Goal: Information Seeking & Learning: Find specific page/section

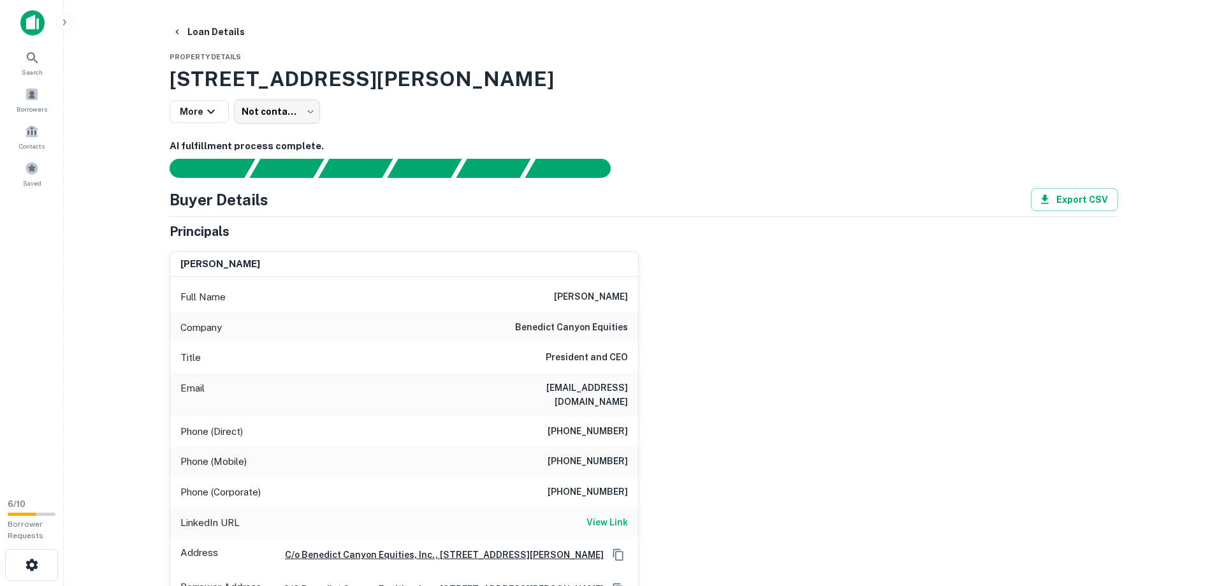
click at [191, 56] on span "Property Details" at bounding box center [205, 57] width 71 height 8
click at [177, 33] on icon "button" at bounding box center [176, 31] width 3 height 5
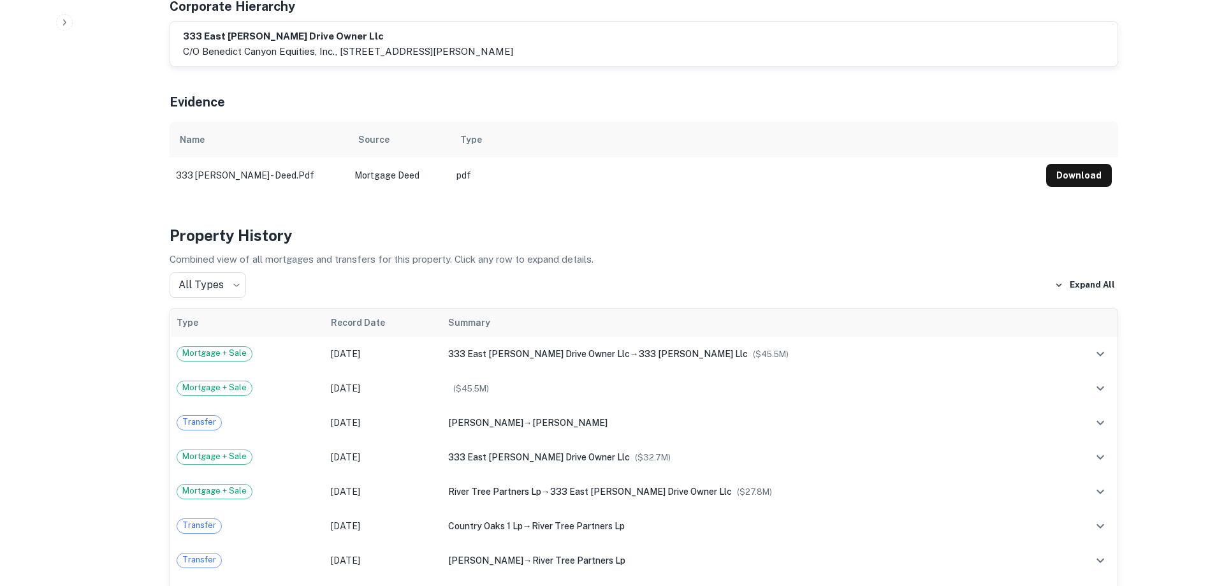
scroll to position [650, 0]
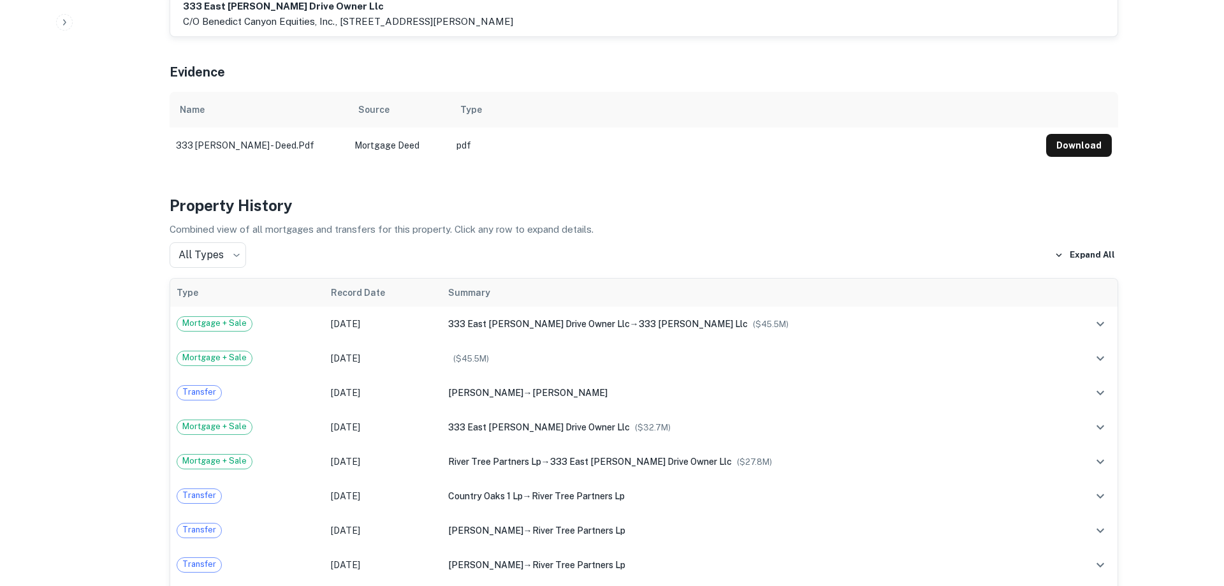
click at [459, 152] on td "pdf" at bounding box center [745, 145] width 590 height 36
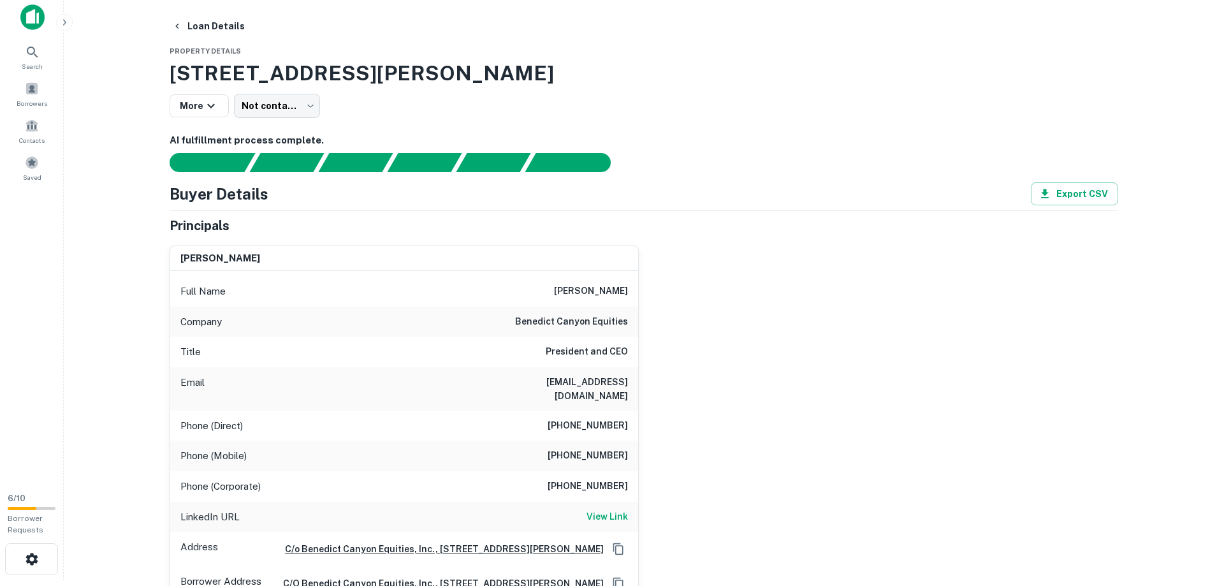
scroll to position [0, 0]
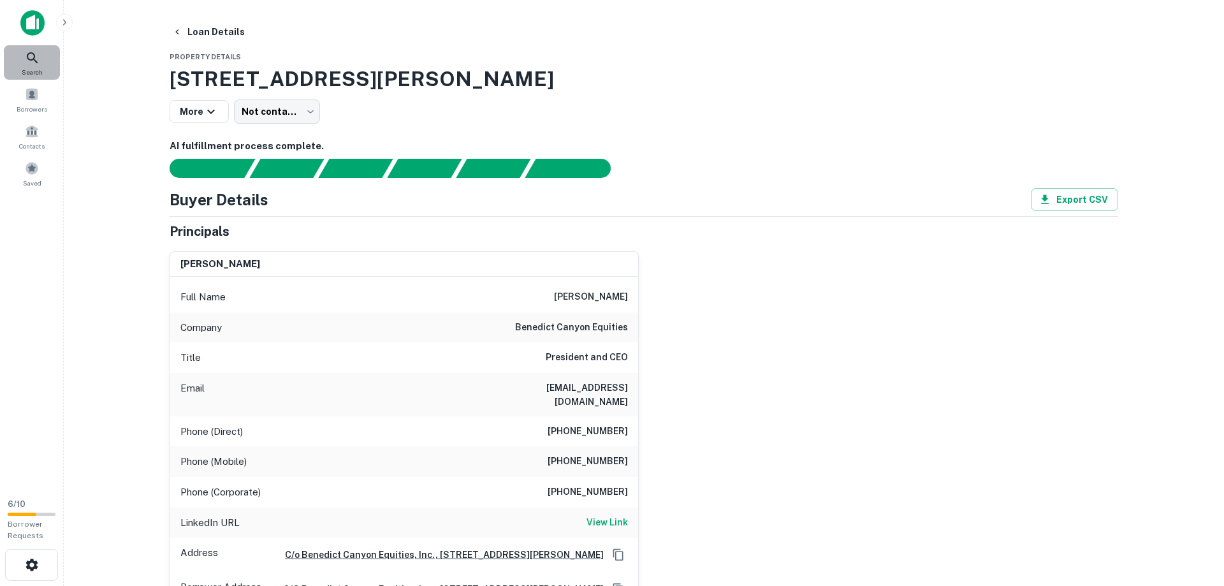
click at [31, 55] on icon at bounding box center [32, 57] width 15 height 15
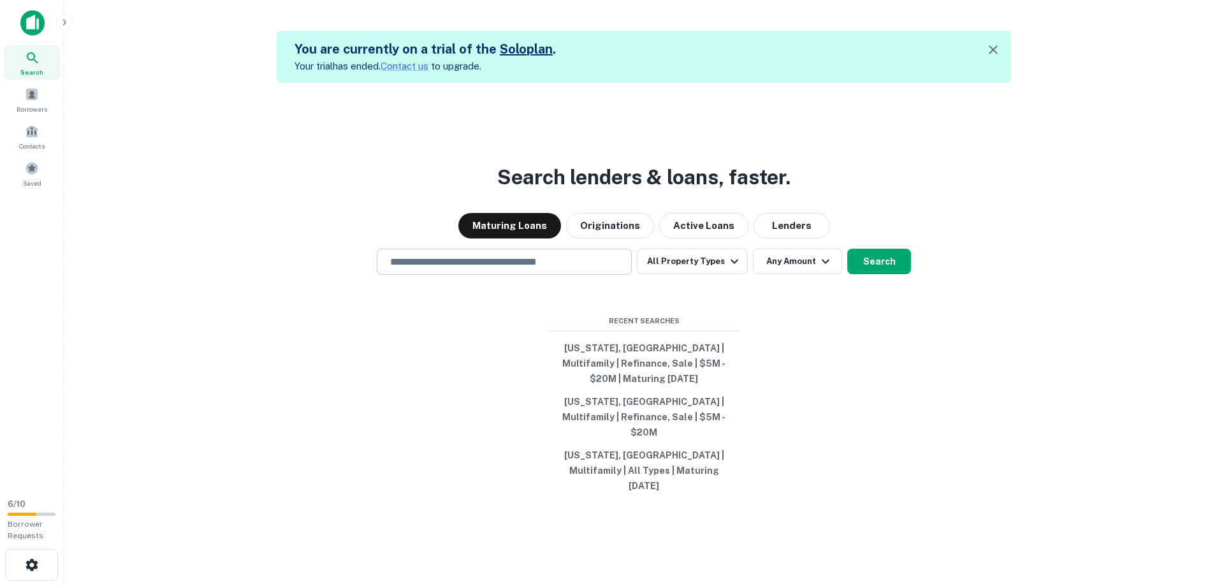
click at [407, 269] on input "text" at bounding box center [503, 261] width 243 height 15
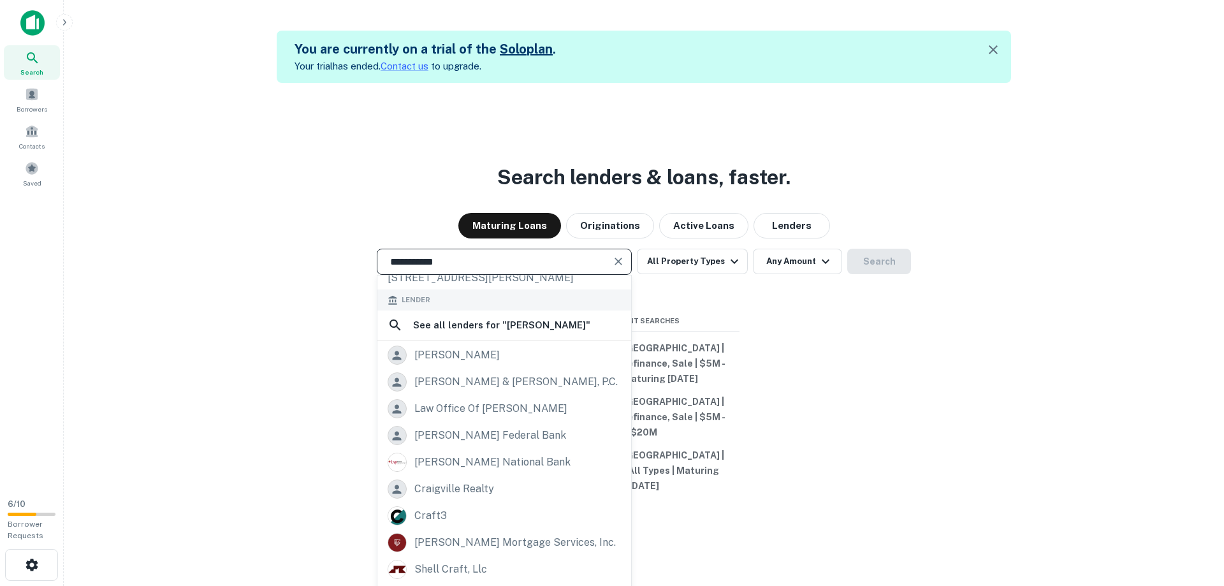
drag, startPoint x: 488, startPoint y: 280, endPoint x: 335, endPoint y: 298, distance: 153.9
click at [382, 269] on input "**********" at bounding box center [494, 261] width 224 height 15
type input "**********"
click at [732, 269] on icon "button" at bounding box center [734, 261] width 15 height 15
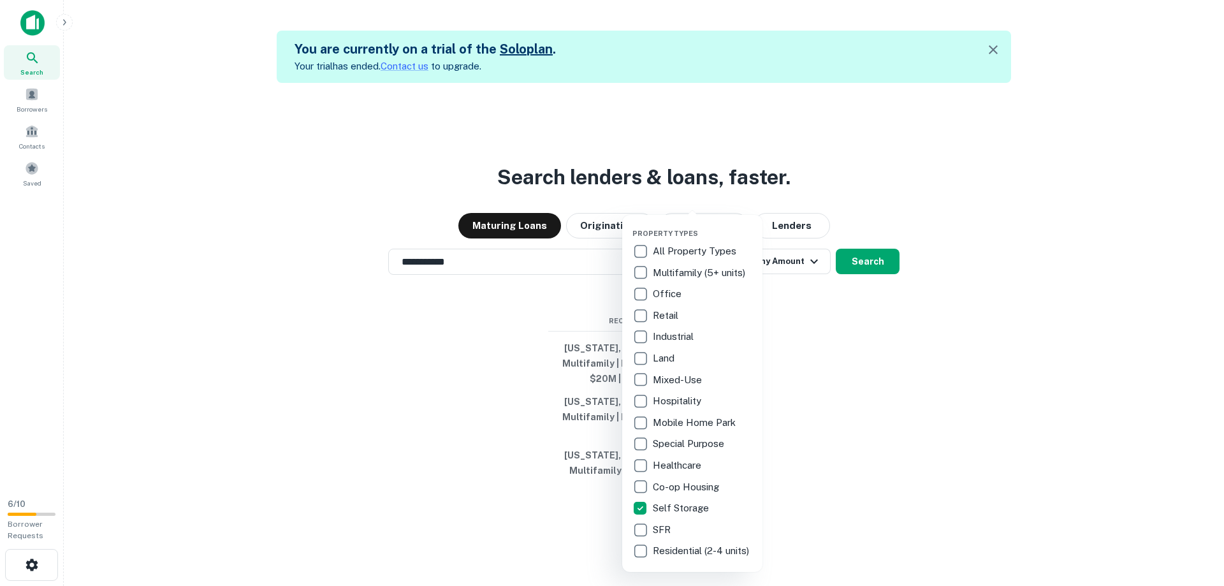
click at [839, 384] on div at bounding box center [612, 293] width 1224 height 586
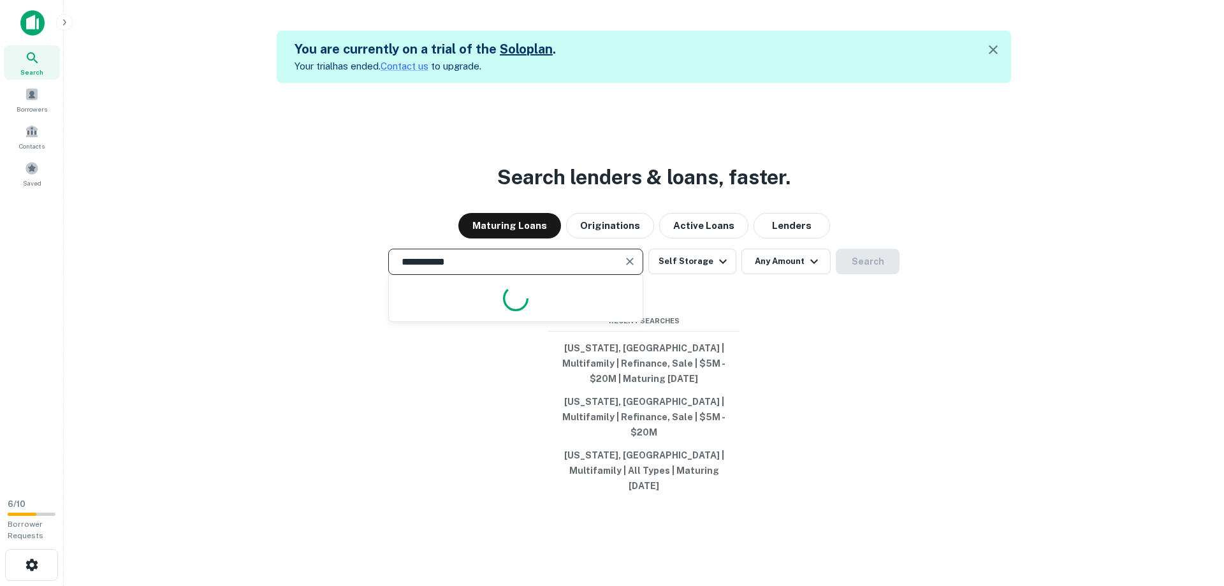
click at [489, 269] on input "**********" at bounding box center [506, 261] width 224 height 15
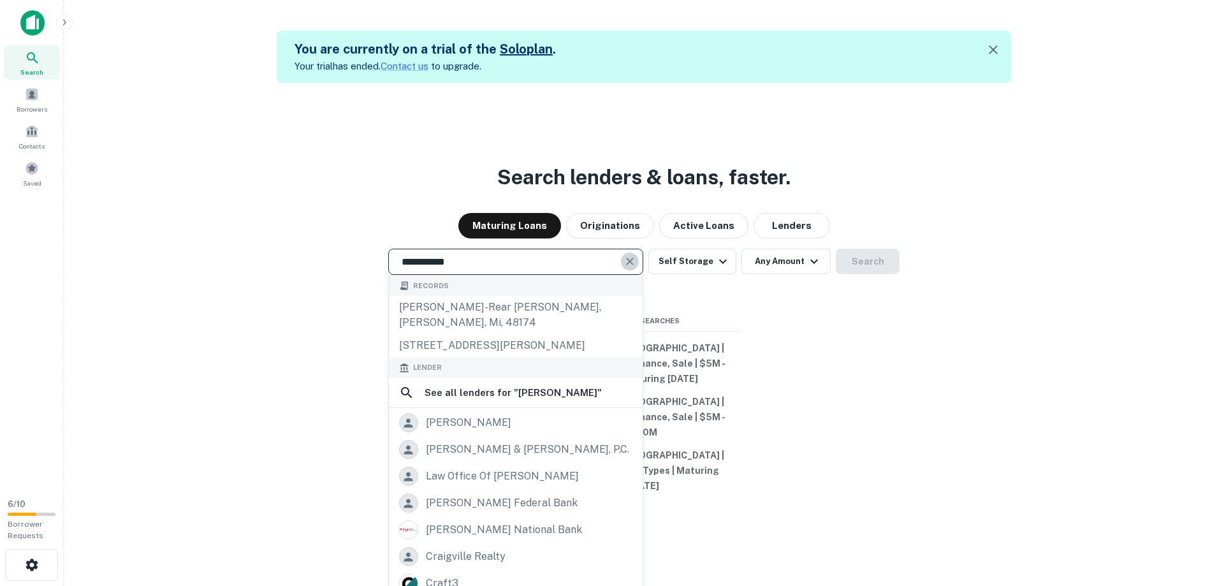
click at [632, 265] on icon "Clear" at bounding box center [630, 261] width 8 height 8
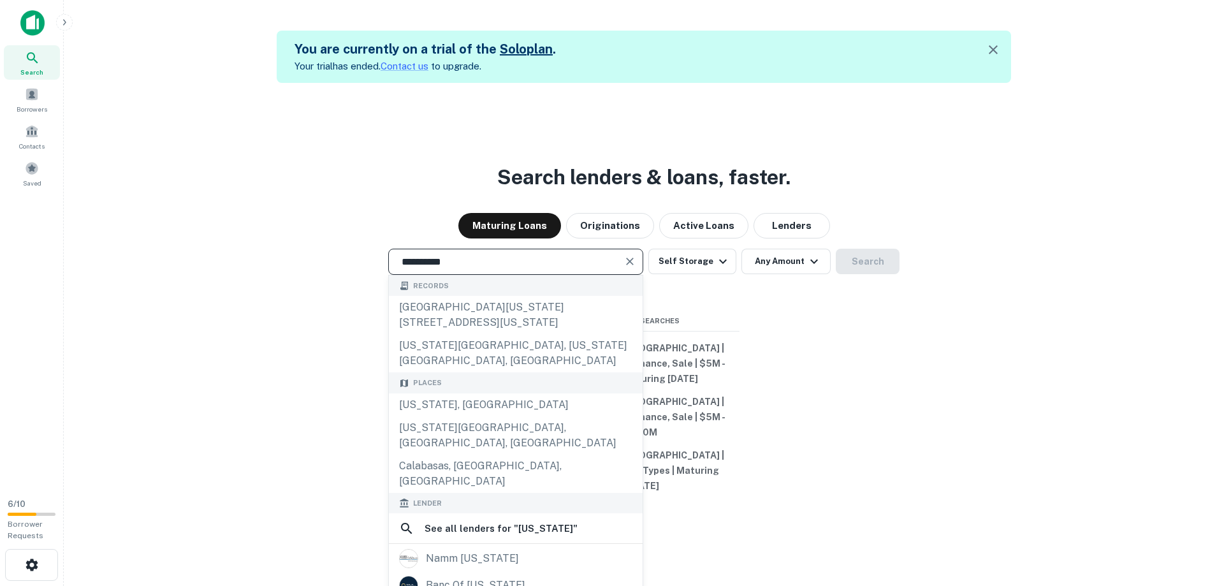
click at [224, 321] on div "**********" at bounding box center [643, 376] width 1139 height 586
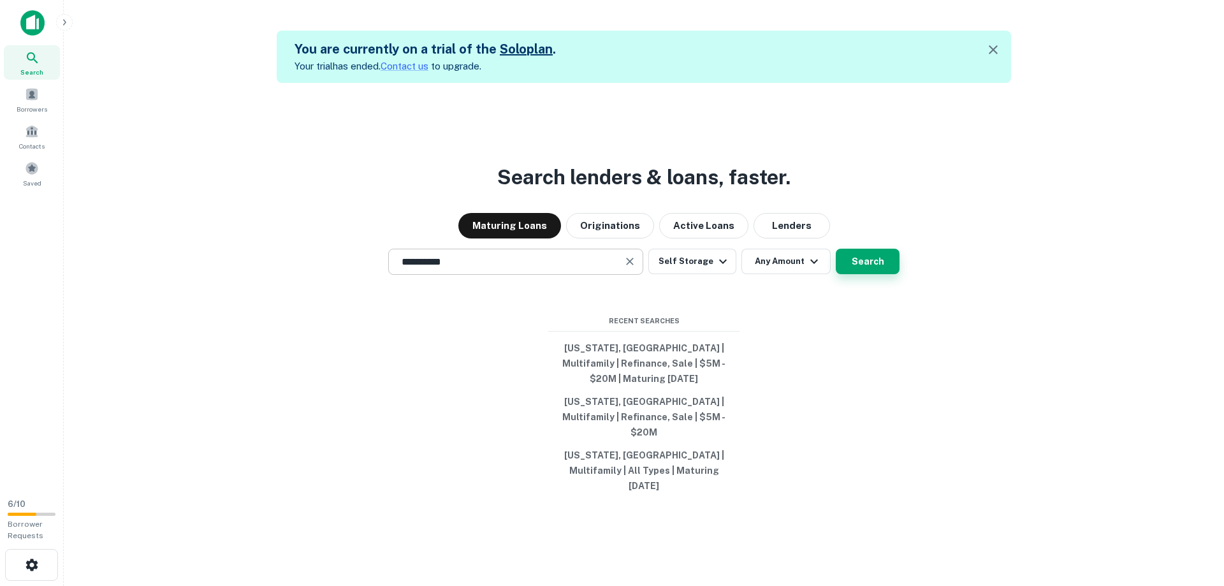
click at [868, 274] on button "Search" at bounding box center [867, 261] width 64 height 25
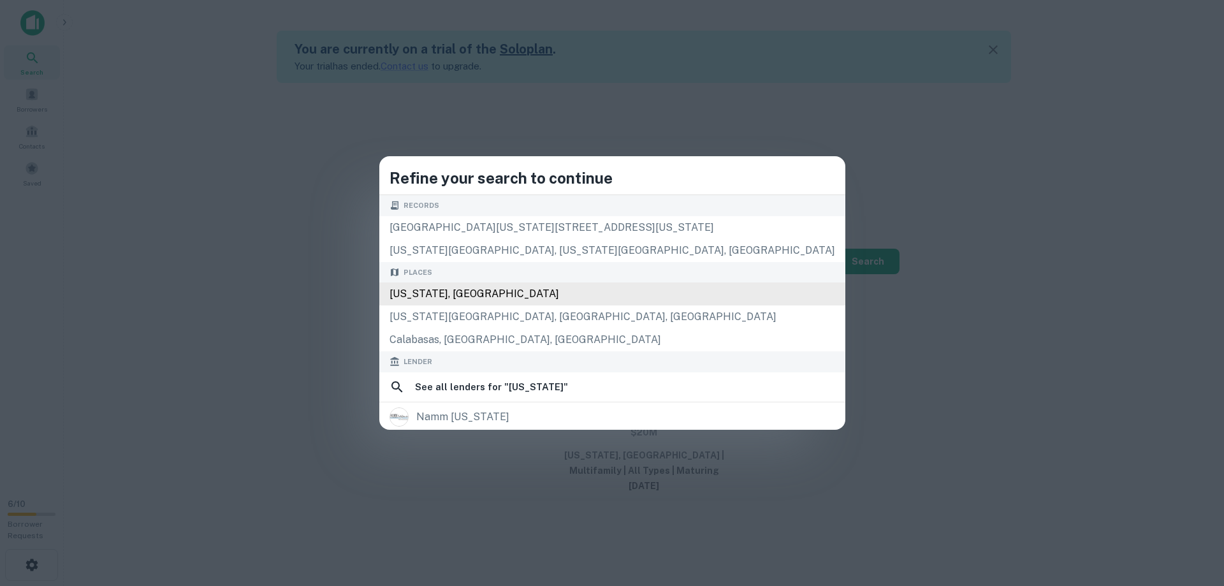
click at [489, 289] on div "California, USA" at bounding box center [612, 293] width 466 height 23
type input "**********"
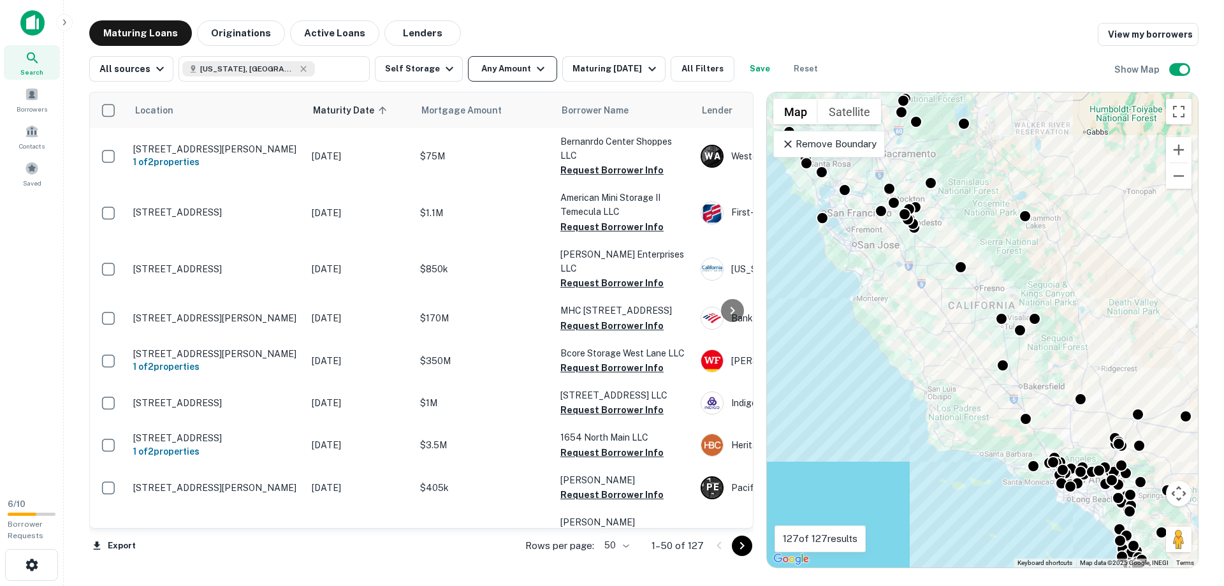
click at [480, 69] on button "Any Amount" at bounding box center [512, 68] width 89 height 25
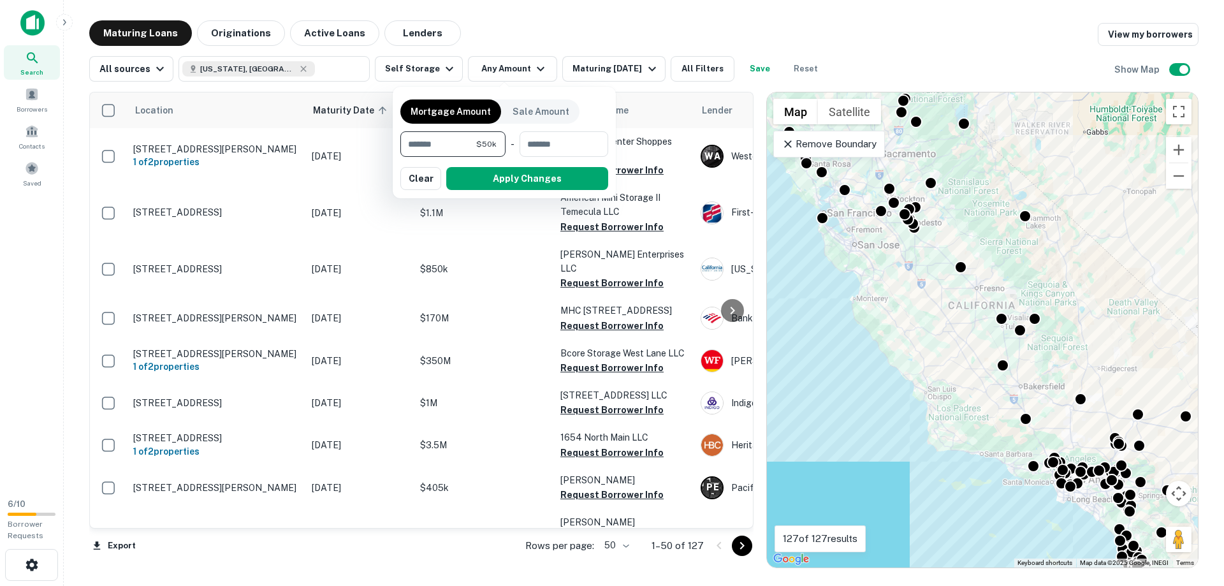
type input "*******"
click at [509, 170] on button "Apply Changes" at bounding box center [527, 178] width 162 height 23
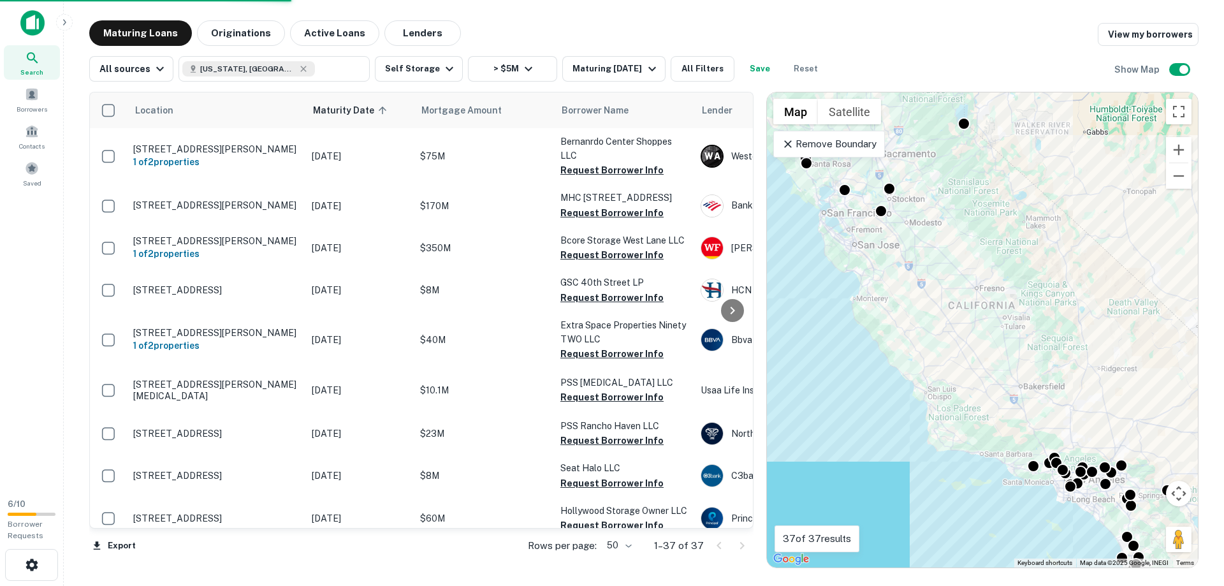
click at [44, 389] on div "Search Borrowers Contacts Saved" at bounding box center [31, 244] width 63 height 488
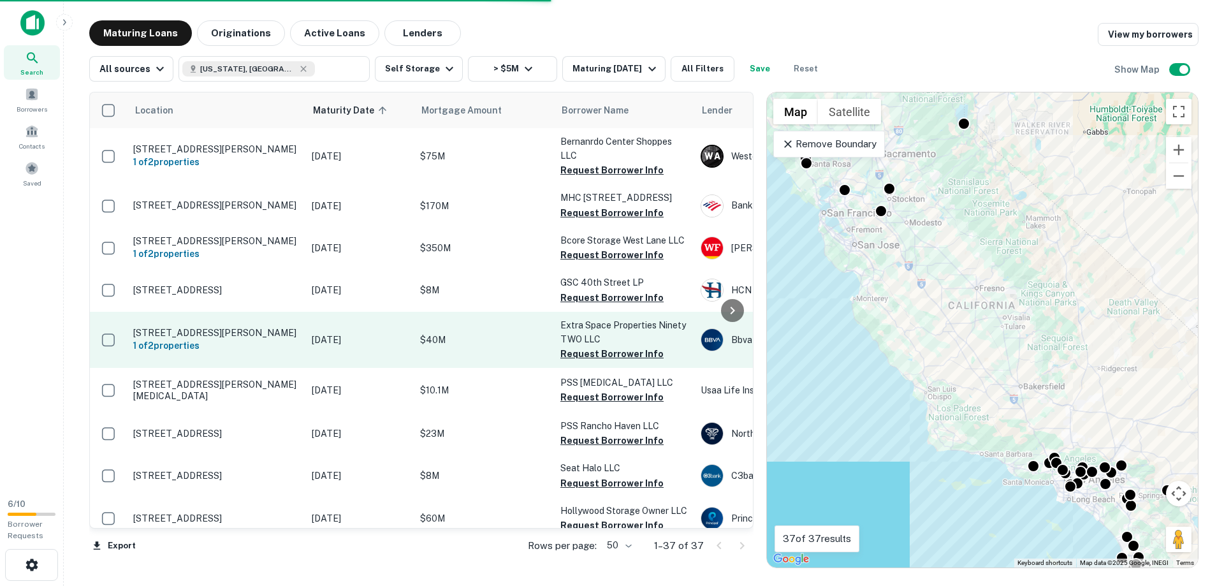
click at [222, 338] on p "1599 Solano Way Concord, CA94520" at bounding box center [216, 332] width 166 height 11
click at [203, 338] on p "1599 Solano Way Concord, CA94520" at bounding box center [216, 332] width 166 height 11
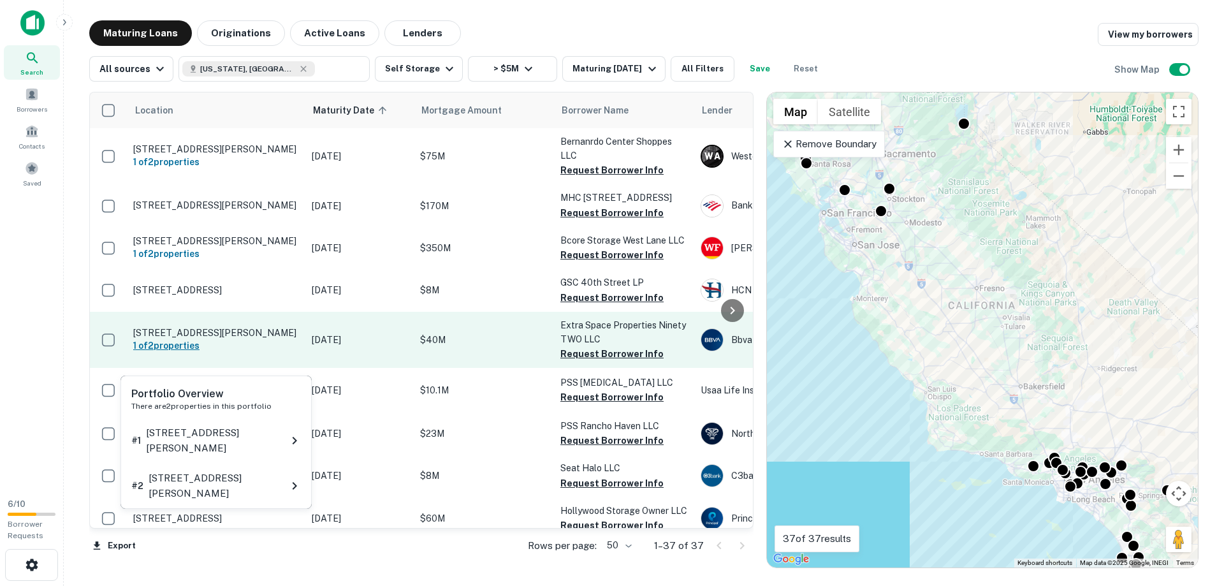
click at [163, 352] on h6 "1 of 2 properties" at bounding box center [216, 345] width 166 height 14
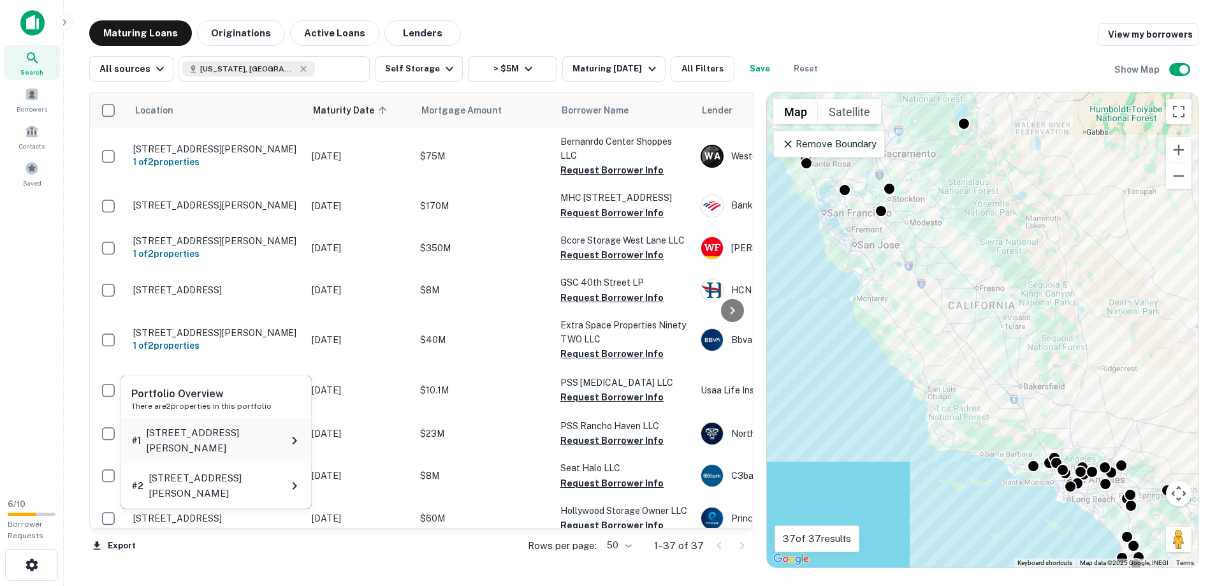
click at [221, 430] on div "# 1 1651 Solano Way" at bounding box center [216, 439] width 191 height 45
click at [291, 433] on icon at bounding box center [294, 440] width 15 height 15
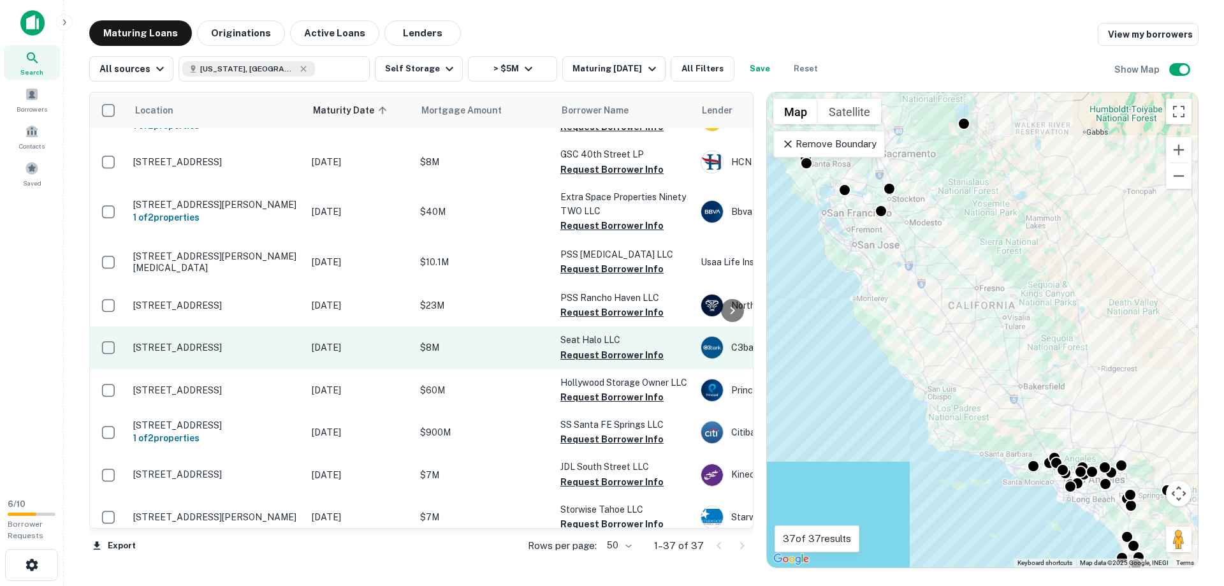
scroll to position [145, 0]
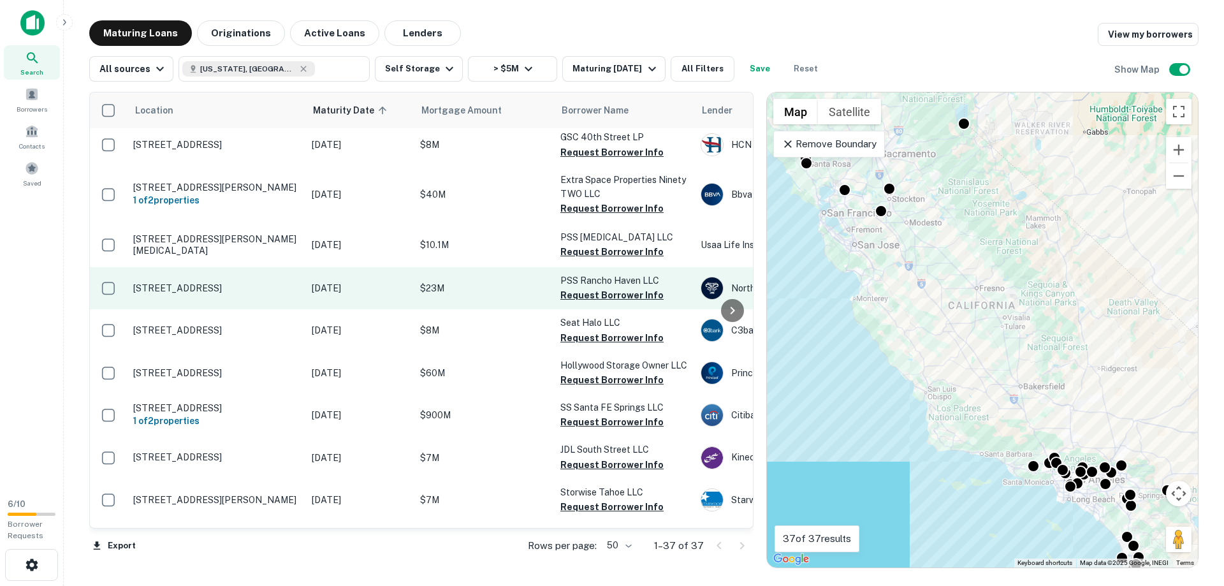
click at [187, 294] on p "6599 Haven Ave Rancho Cucamonga, CA91737" at bounding box center [216, 287] width 166 height 11
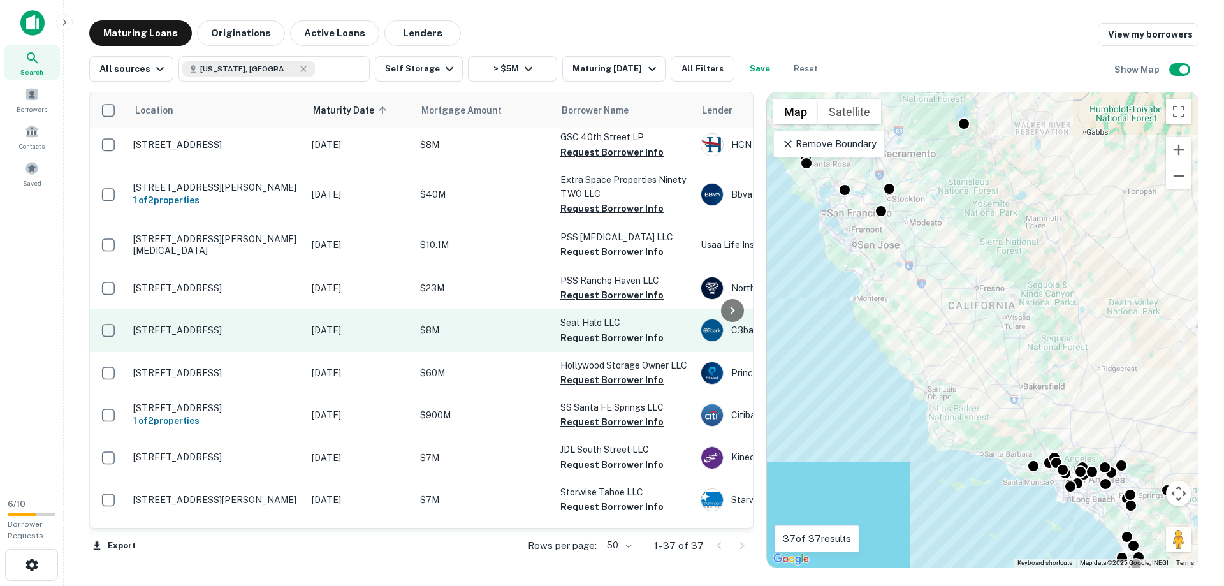
click at [143, 336] on p "7345 La Jolla Blvd La Jolla, CA92037" at bounding box center [216, 329] width 166 height 11
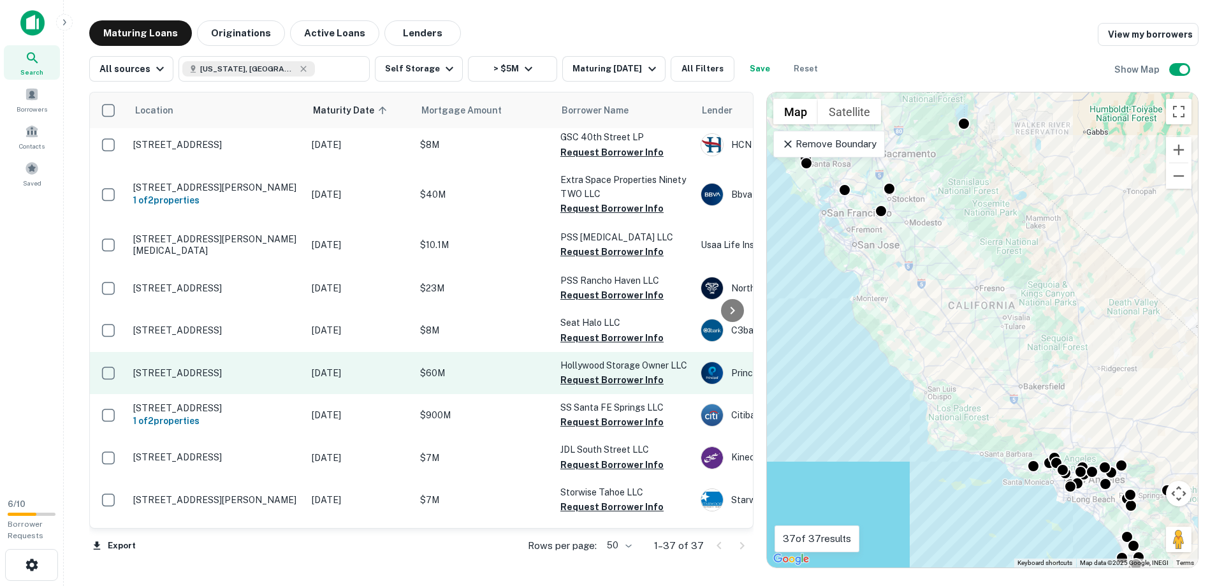
click at [149, 379] on p "5138 W Sunset Blvd Los Angeles, CA90027" at bounding box center [216, 372] width 166 height 11
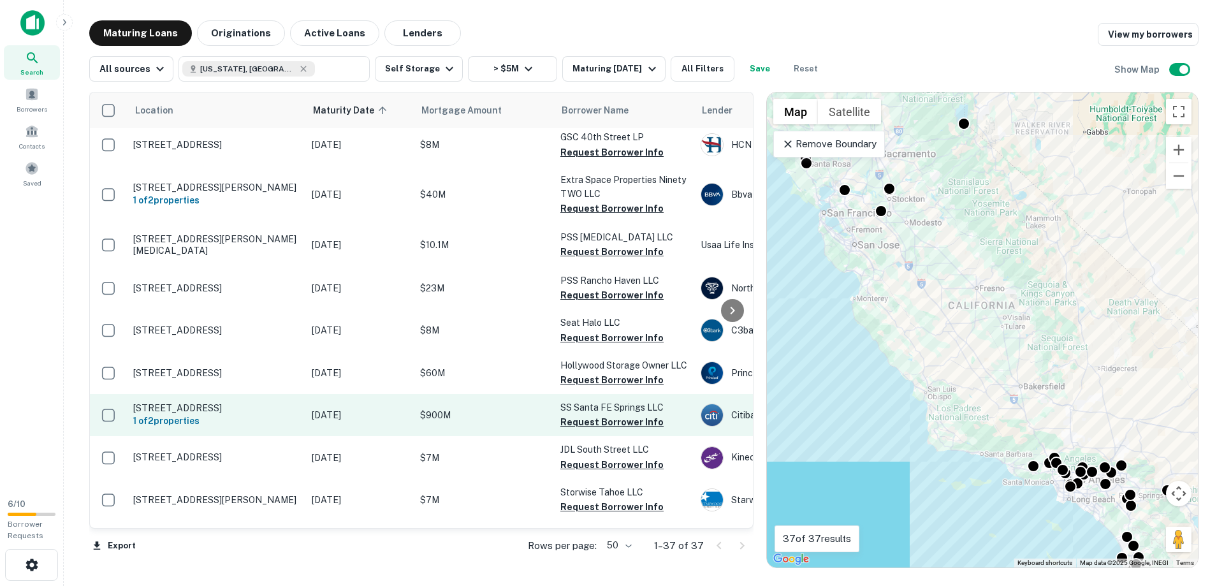
scroll to position [436, 0]
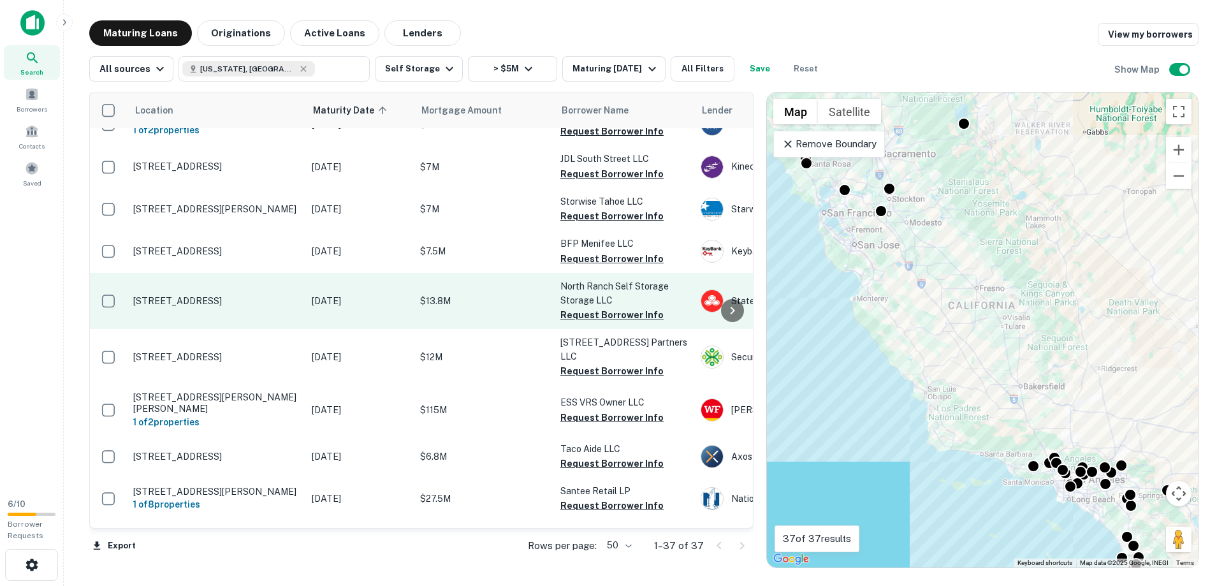
click at [182, 307] on p "4600 E Thousand Oaks Blvd Westlake Village, CA91362" at bounding box center [216, 300] width 166 height 11
